Goal: Understand process/instructions: Learn how to perform a task or action

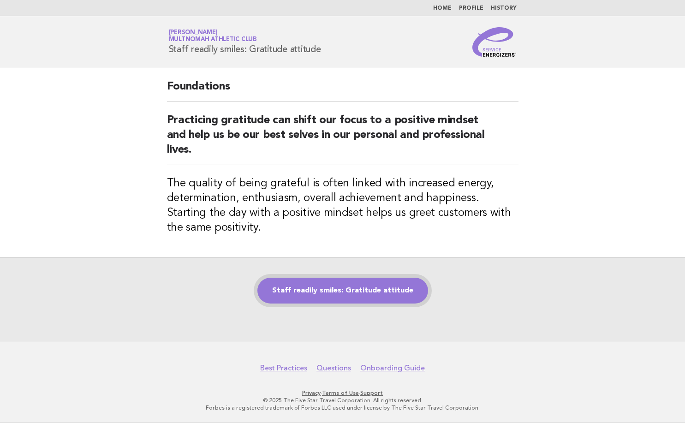
click at [385, 285] on link "Staff readily smiles: Gratitude attitude" at bounding box center [342, 291] width 171 height 26
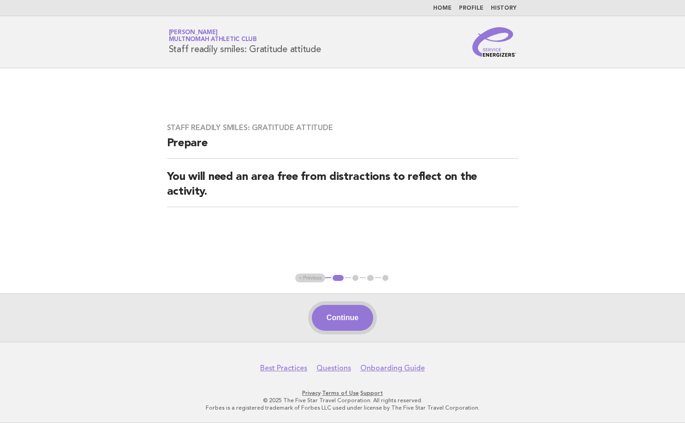
click at [340, 314] on button "Continue" at bounding box center [342, 318] width 61 height 26
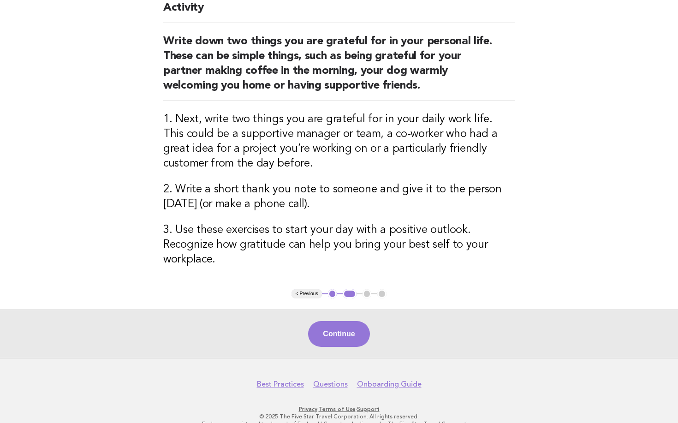
scroll to position [92, 0]
click at [321, 335] on button "Continue" at bounding box center [338, 333] width 61 height 26
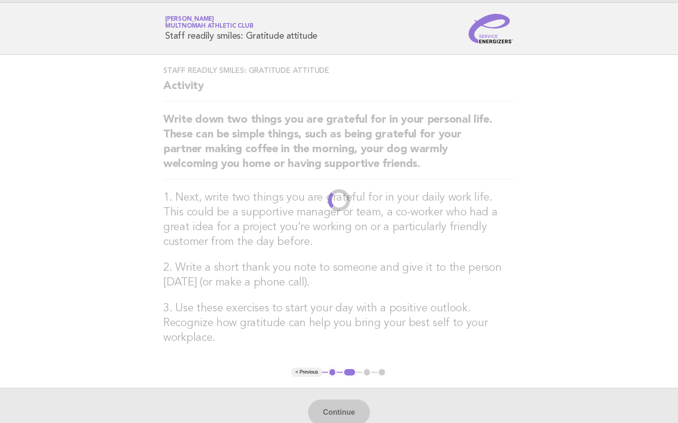
scroll to position [0, 0]
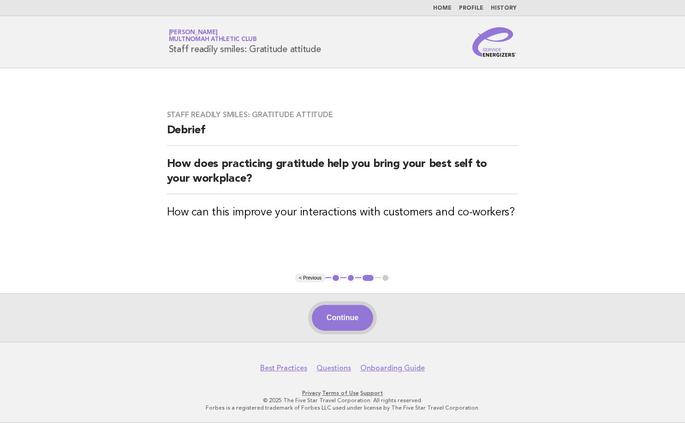
click at [350, 317] on button "Continue" at bounding box center [342, 318] width 61 height 26
